Goal: Information Seeking & Learning: Learn about a topic

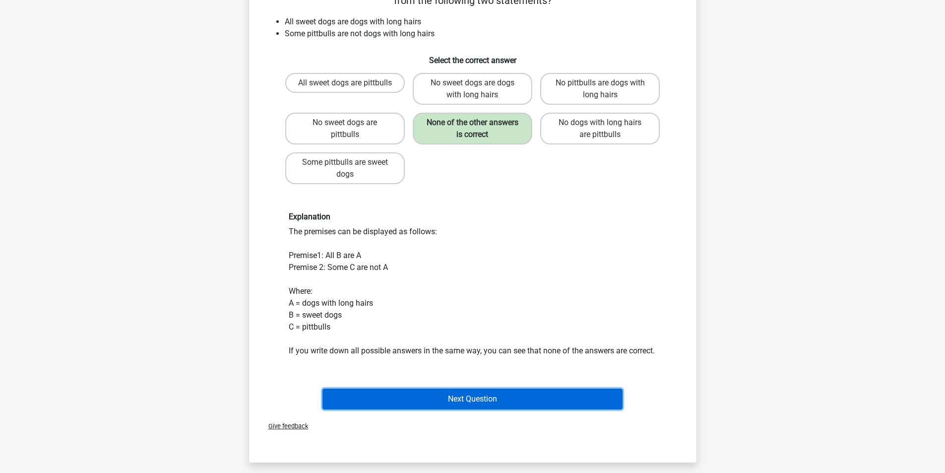
click at [520, 409] on button "Next Question" at bounding box center [472, 398] width 300 height 21
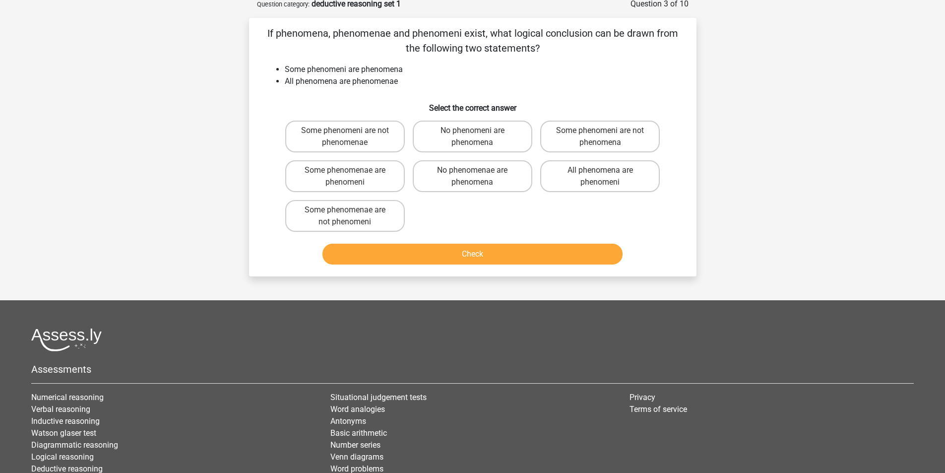
scroll to position [50, 0]
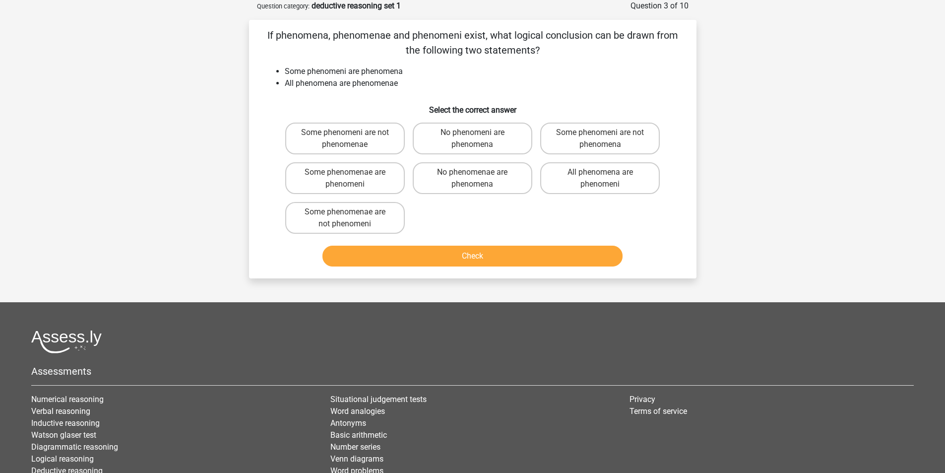
click at [477, 256] on button "Check" at bounding box center [472, 256] width 300 height 21
click at [473, 178] on input "No phenomenae are phenomena" at bounding box center [475, 175] width 6 height 6
radio input "true"
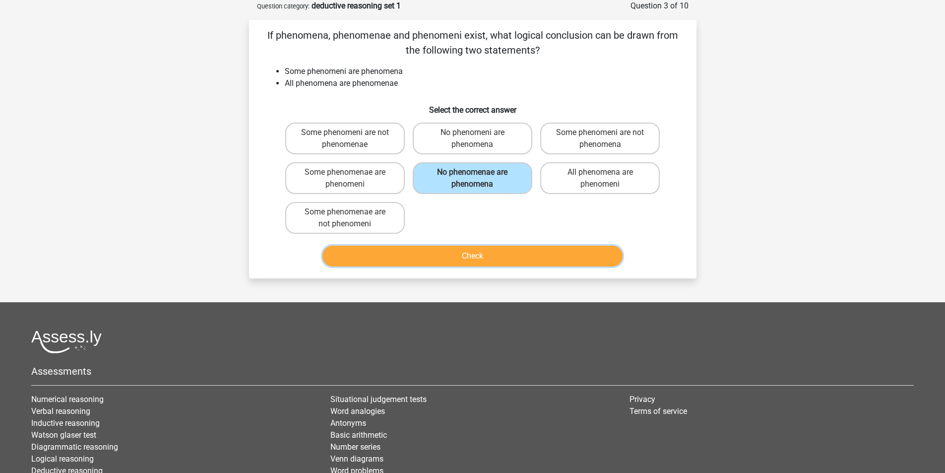
click at [503, 260] on button "Check" at bounding box center [472, 256] width 300 height 21
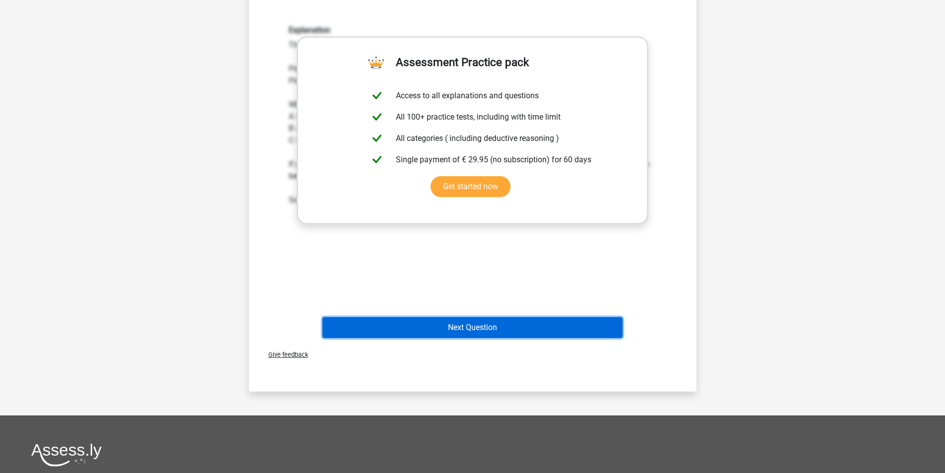
click at [486, 325] on button "Next Question" at bounding box center [472, 327] width 300 height 21
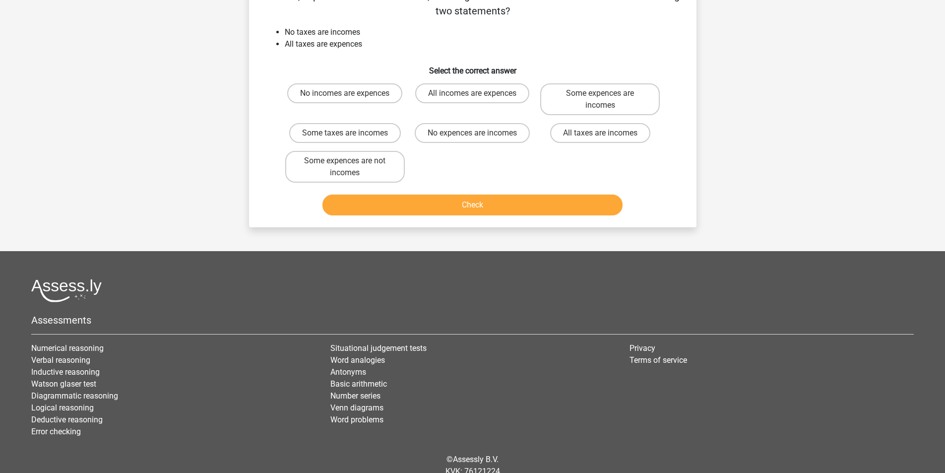
scroll to position [129, 0]
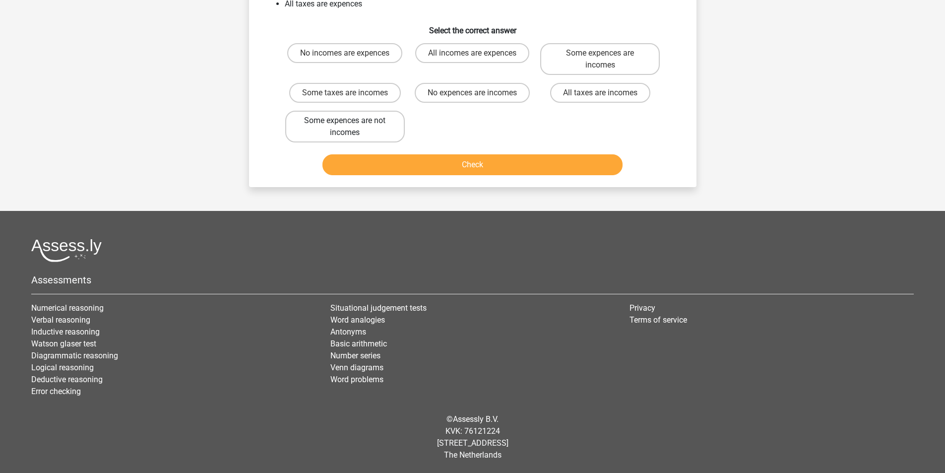
click at [350, 128] on label "Some expences are not incomes" at bounding box center [345, 127] width 120 height 32
click at [350, 127] on input "Some expences are not incomes" at bounding box center [348, 124] width 6 height 6
radio input "true"
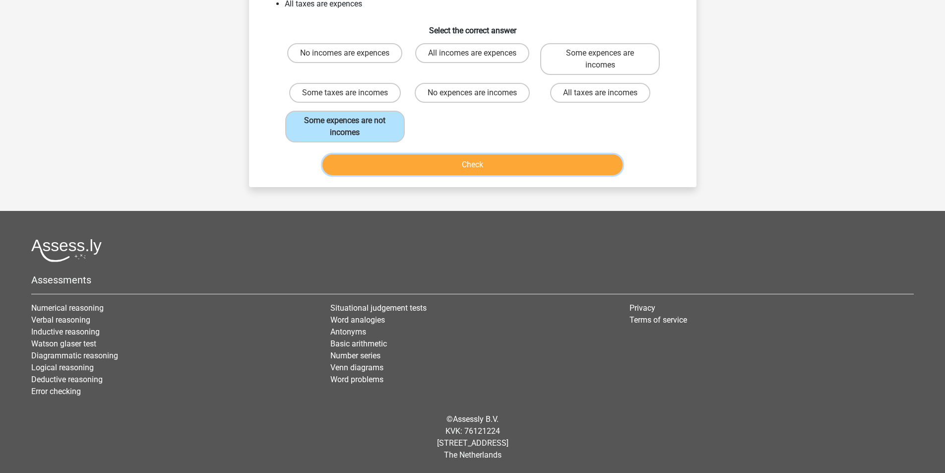
click at [523, 168] on button "Check" at bounding box center [472, 164] width 300 height 21
